Goal: Task Accomplishment & Management: Manage account settings

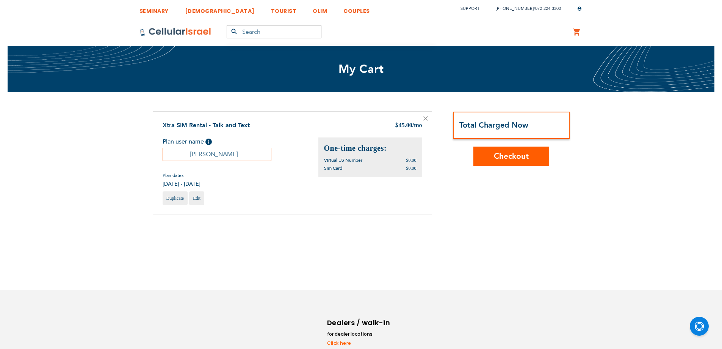
click at [243, 156] on input "[PERSON_NAME]" at bounding box center [217, 154] width 109 height 13
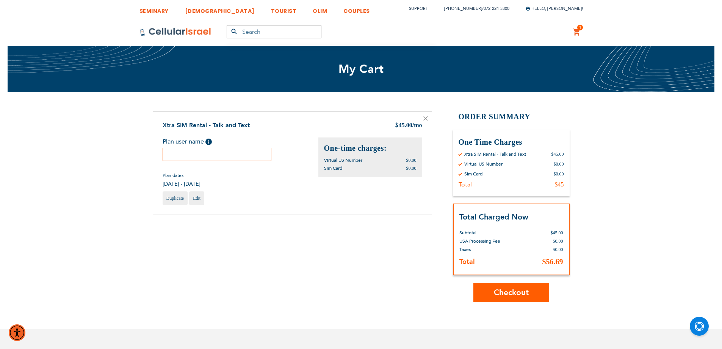
click at [426, 121] on link at bounding box center [426, 119] width 5 height 8
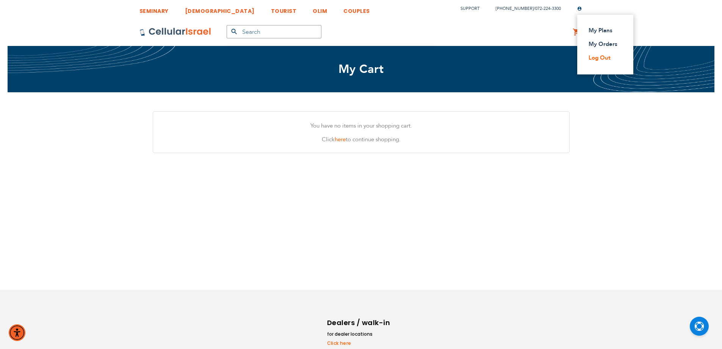
click at [603, 58] on link "Log Out" at bounding box center [603, 58] width 29 height 8
